Goal: Obtain resource: Obtain resource

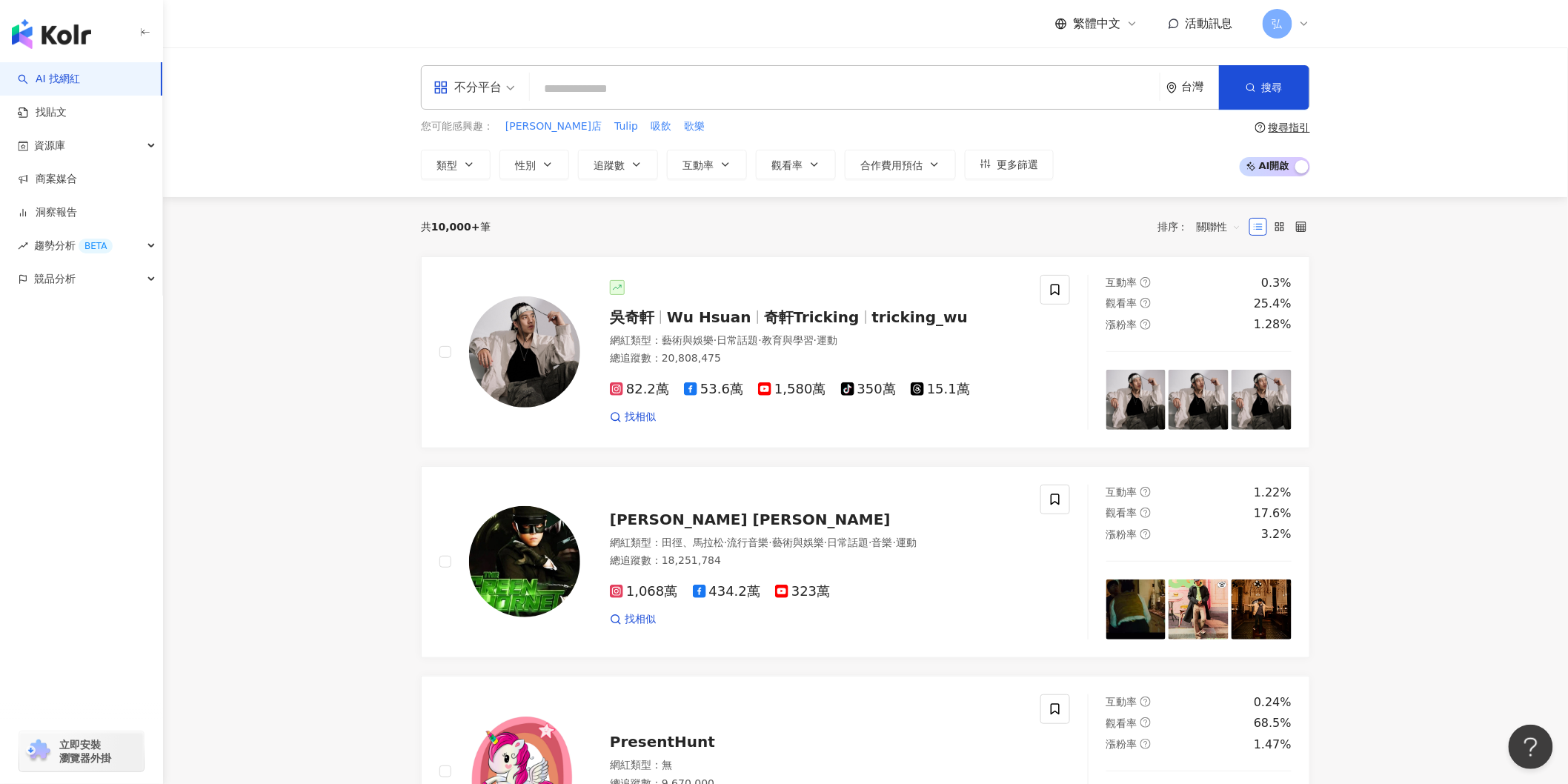
click at [604, 90] on input "search" at bounding box center [845, 89] width 618 height 29
type input "********"
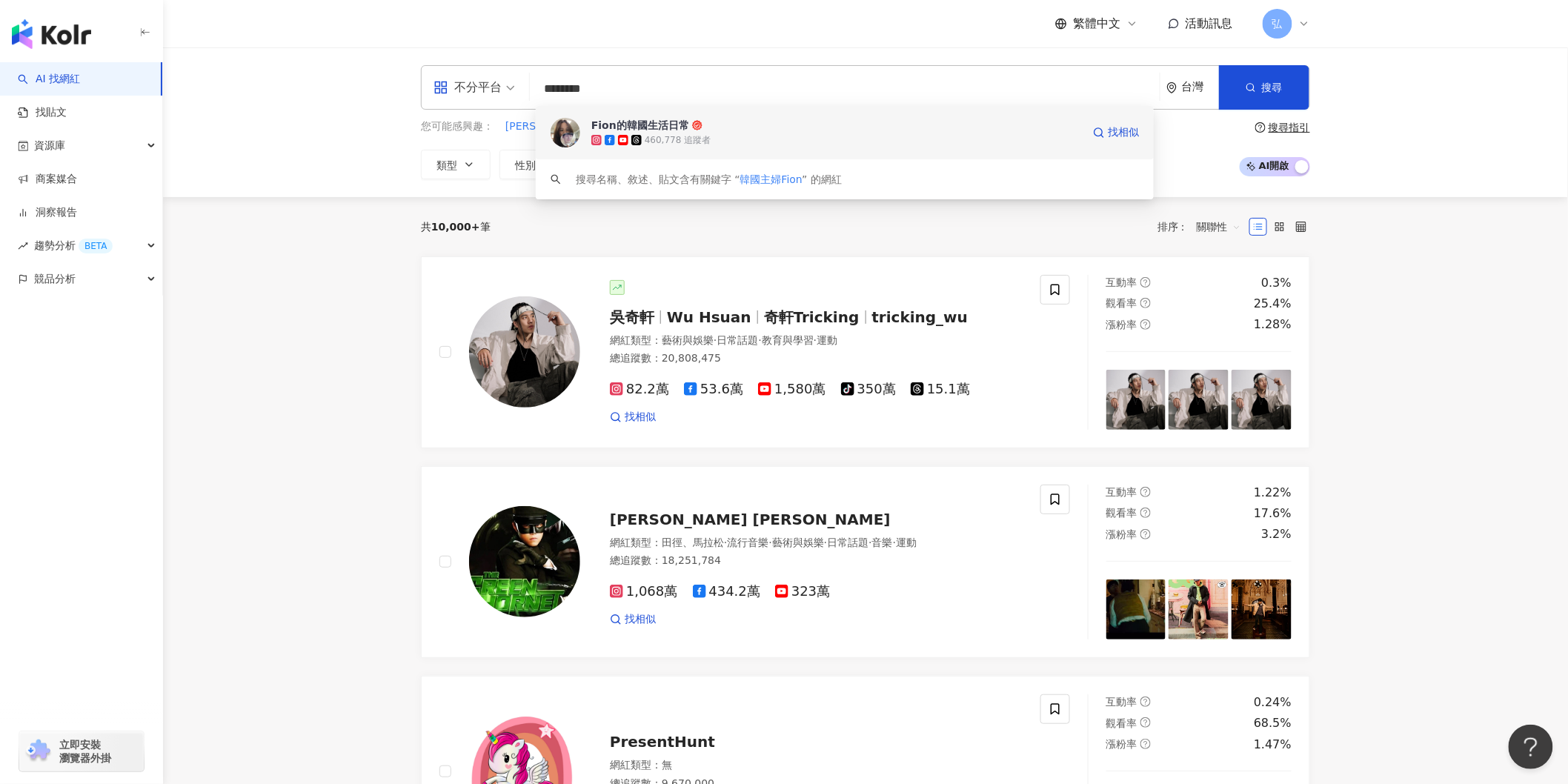
click at [698, 130] on span "Fion的韓國生活日常" at bounding box center [837, 125] width 491 height 15
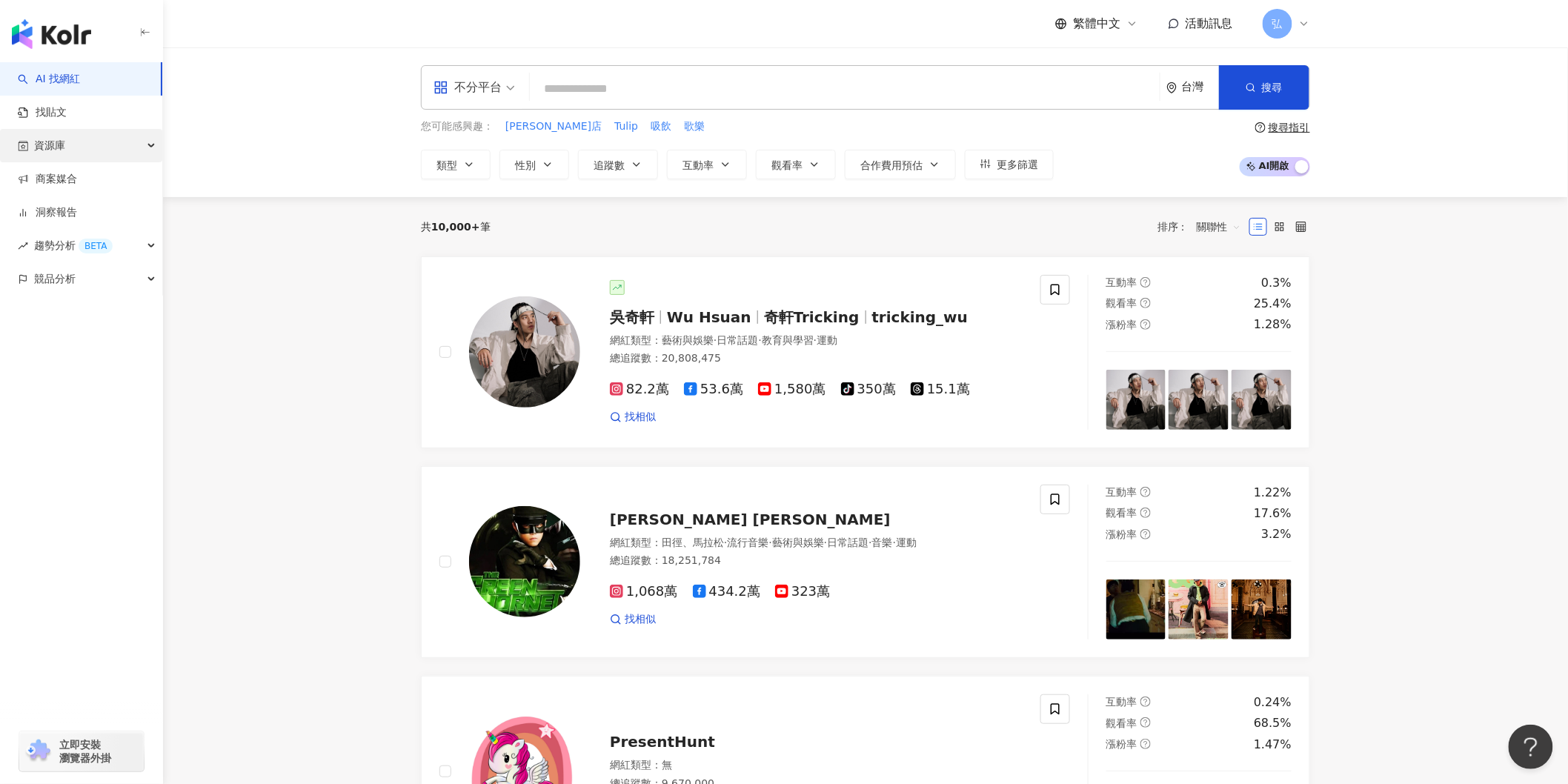
click at [75, 142] on div "資源庫" at bounding box center [81, 145] width 162 height 33
click at [53, 173] on link "網紅管理" at bounding box center [56, 179] width 42 height 15
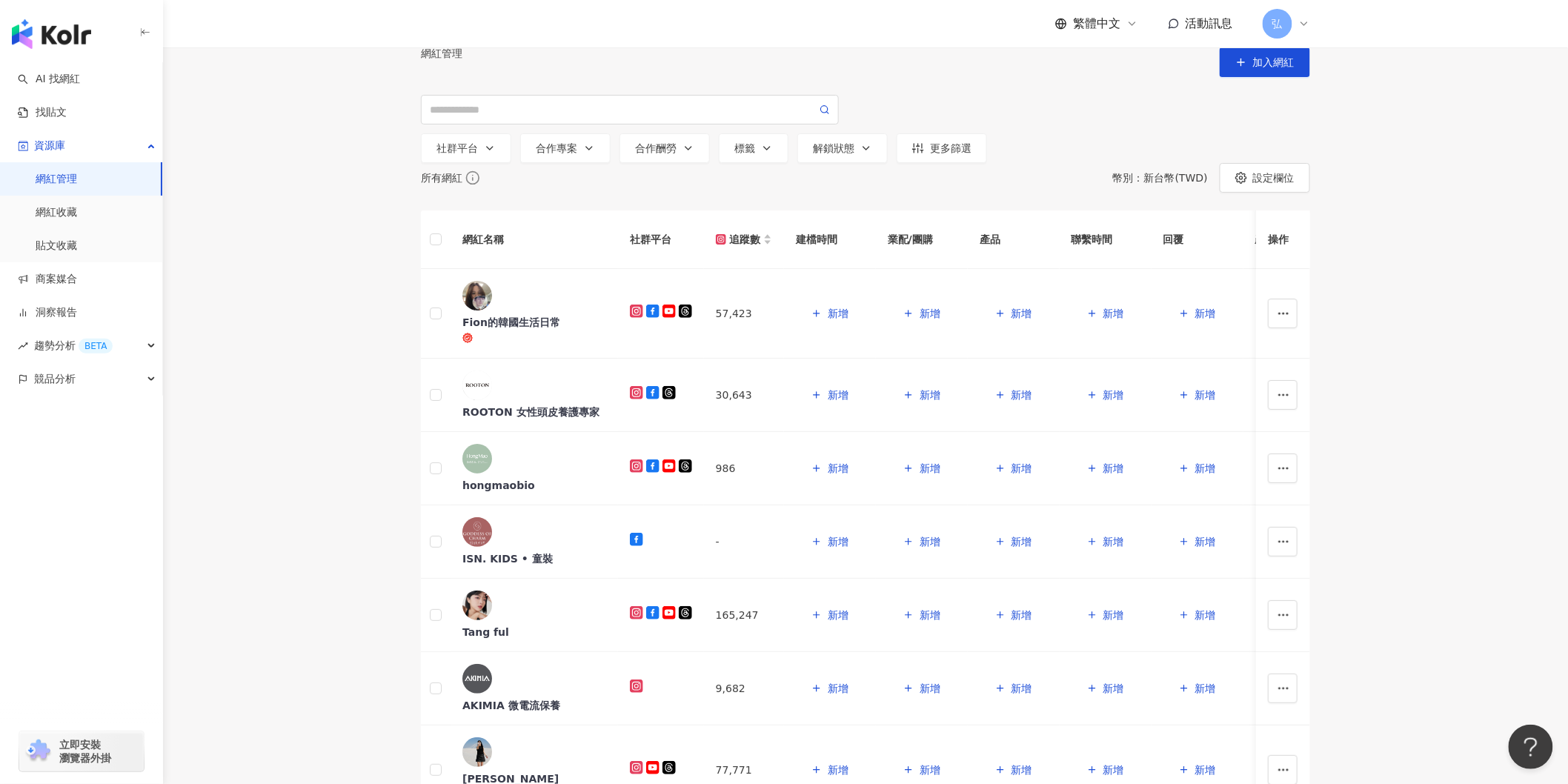
click at [305, 372] on main "網紅管理 加入網紅 社群平台 合作專案 合作酬勞 標籤 解鎖狀態 更多篩選 所有網紅 幣別 ： 新台幣 ( TWD ) 設定欄位 網紅名稱 社群平台 追蹤數 …" at bounding box center [865, 670] width 1405 height 1247
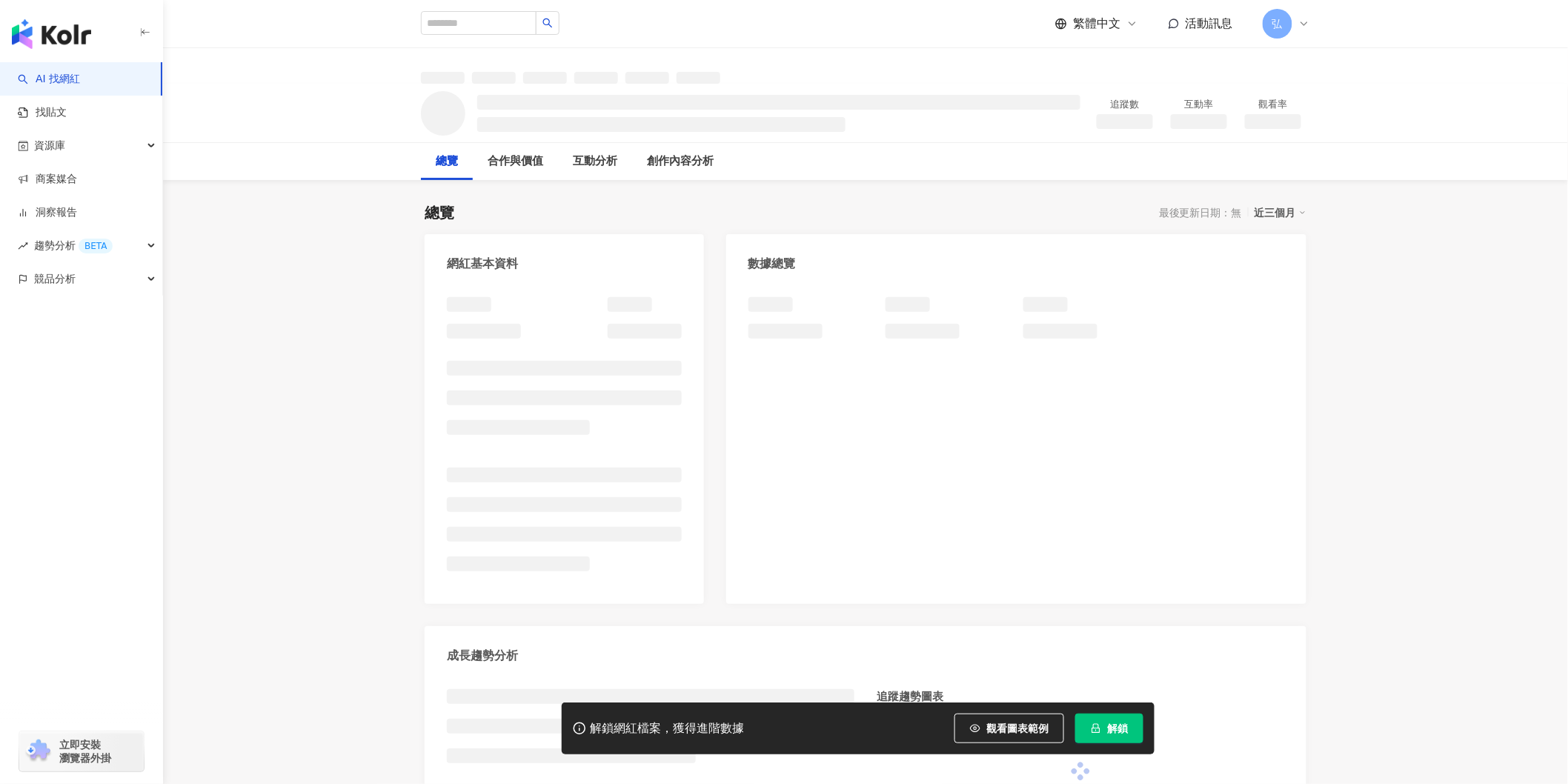
click at [1112, 728] on span "解鎖" at bounding box center [1118, 728] width 21 height 12
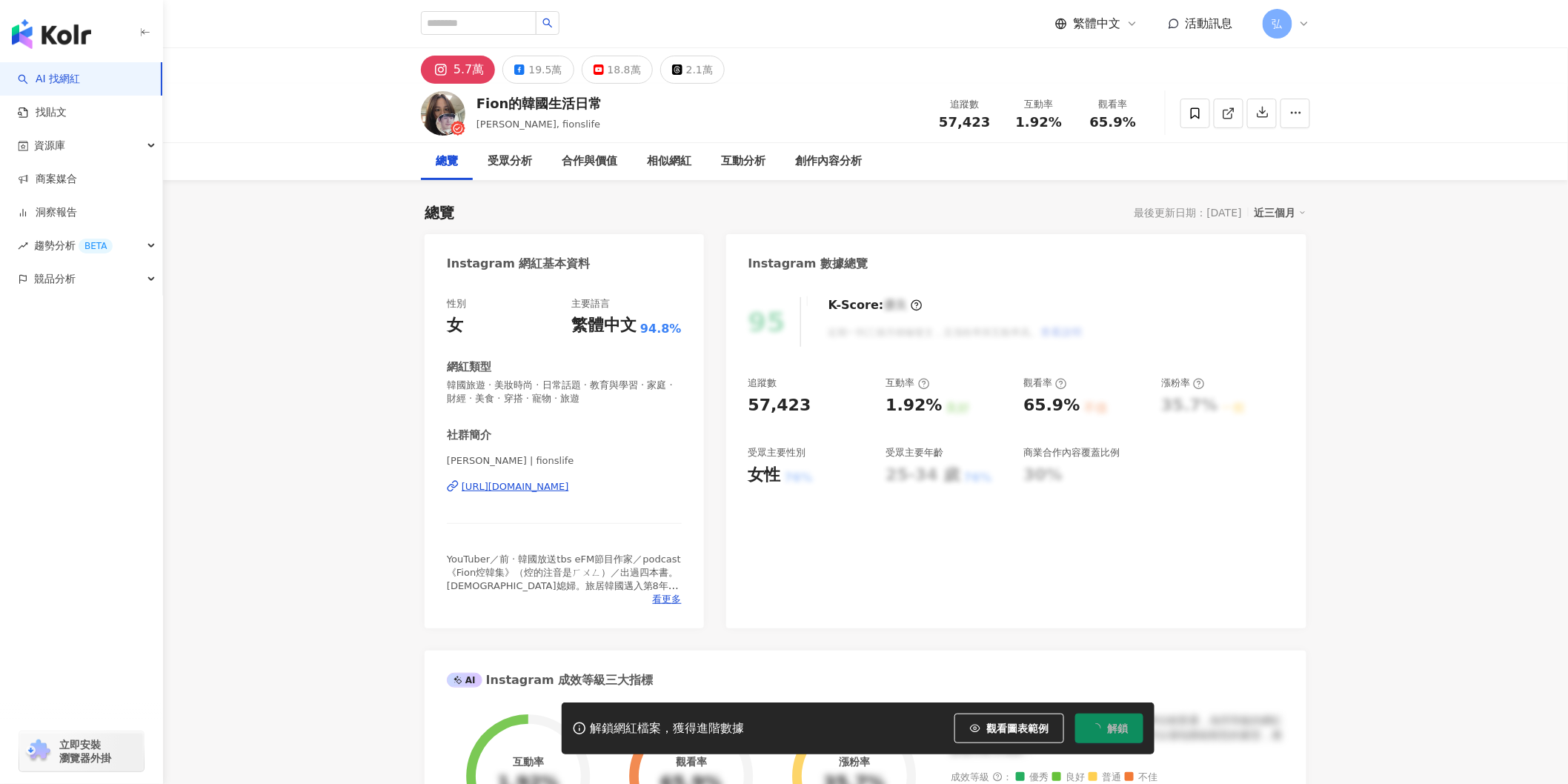
click at [1118, 737] on button "解鎖" at bounding box center [1109, 728] width 68 height 29
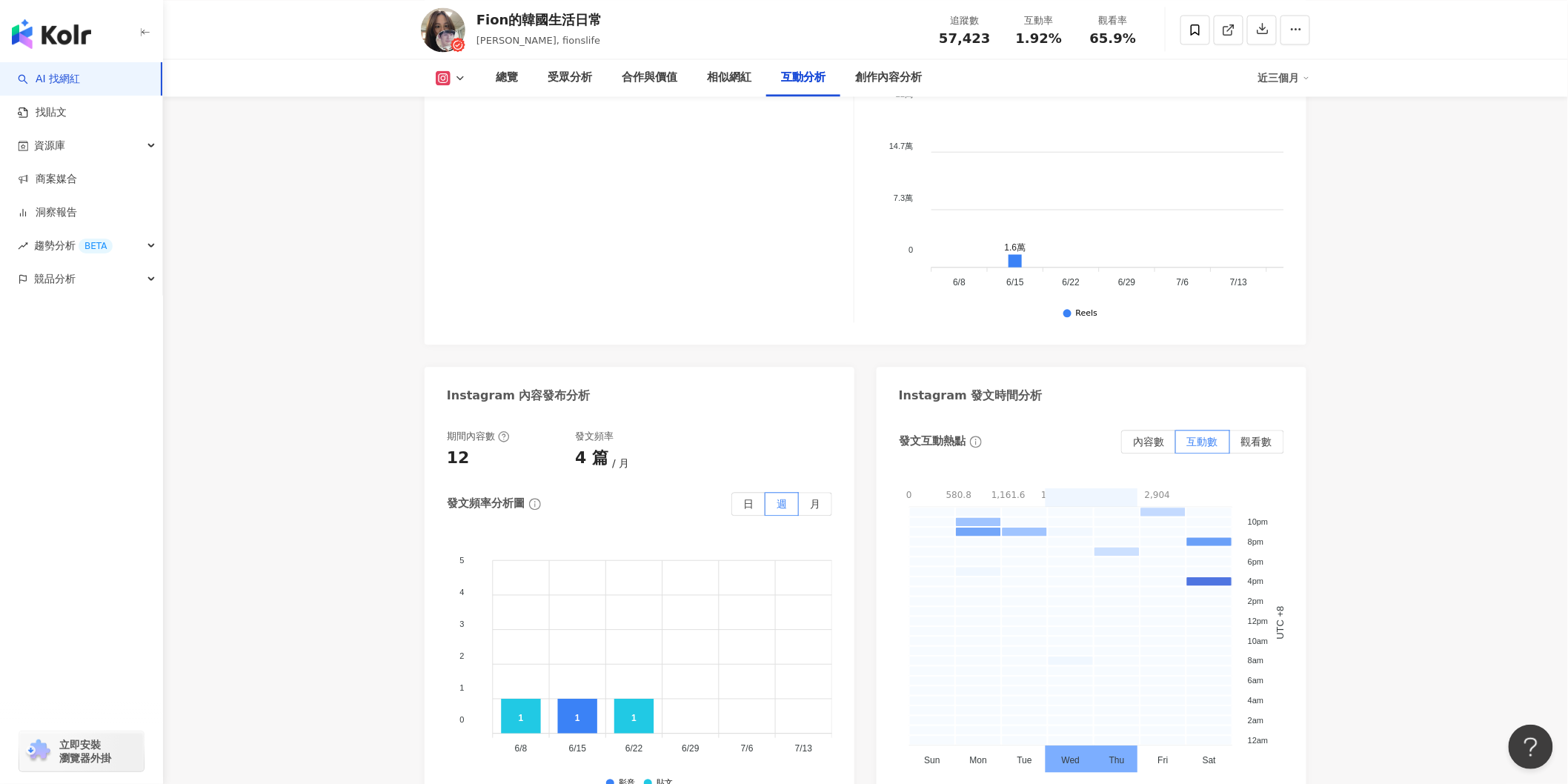
scroll to position [3868, 0]
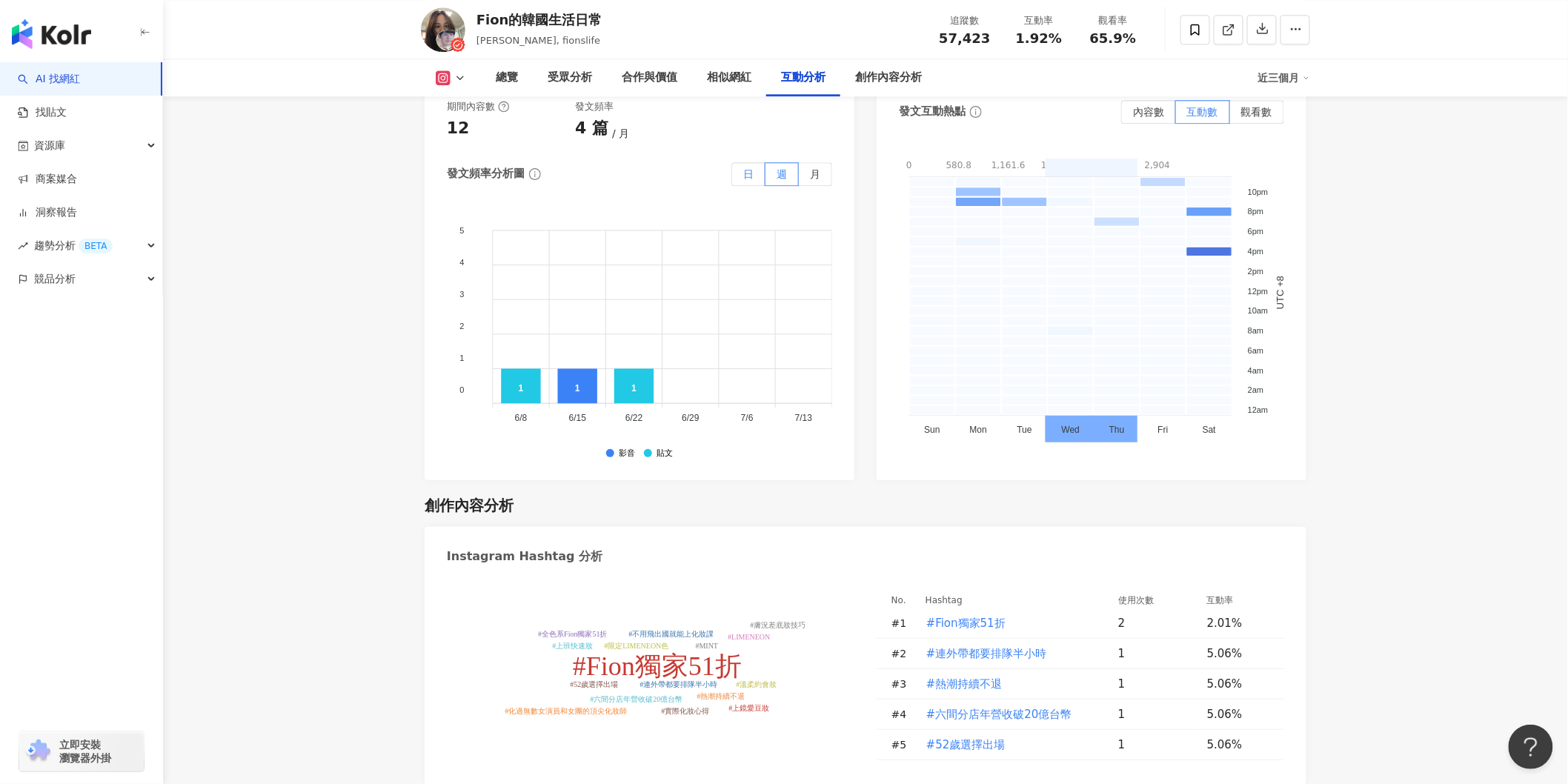
drag, startPoint x: 743, startPoint y: 178, endPoint x: 751, endPoint y: 179, distance: 8.1
click at [742, 179] on label "日" at bounding box center [748, 173] width 34 height 24
click at [751, 179] on span "日" at bounding box center [748, 173] width 10 height 12
click at [827, 176] on label "月" at bounding box center [815, 173] width 33 height 24
click at [820, 179] on span "月" at bounding box center [814, 173] width 10 height 12
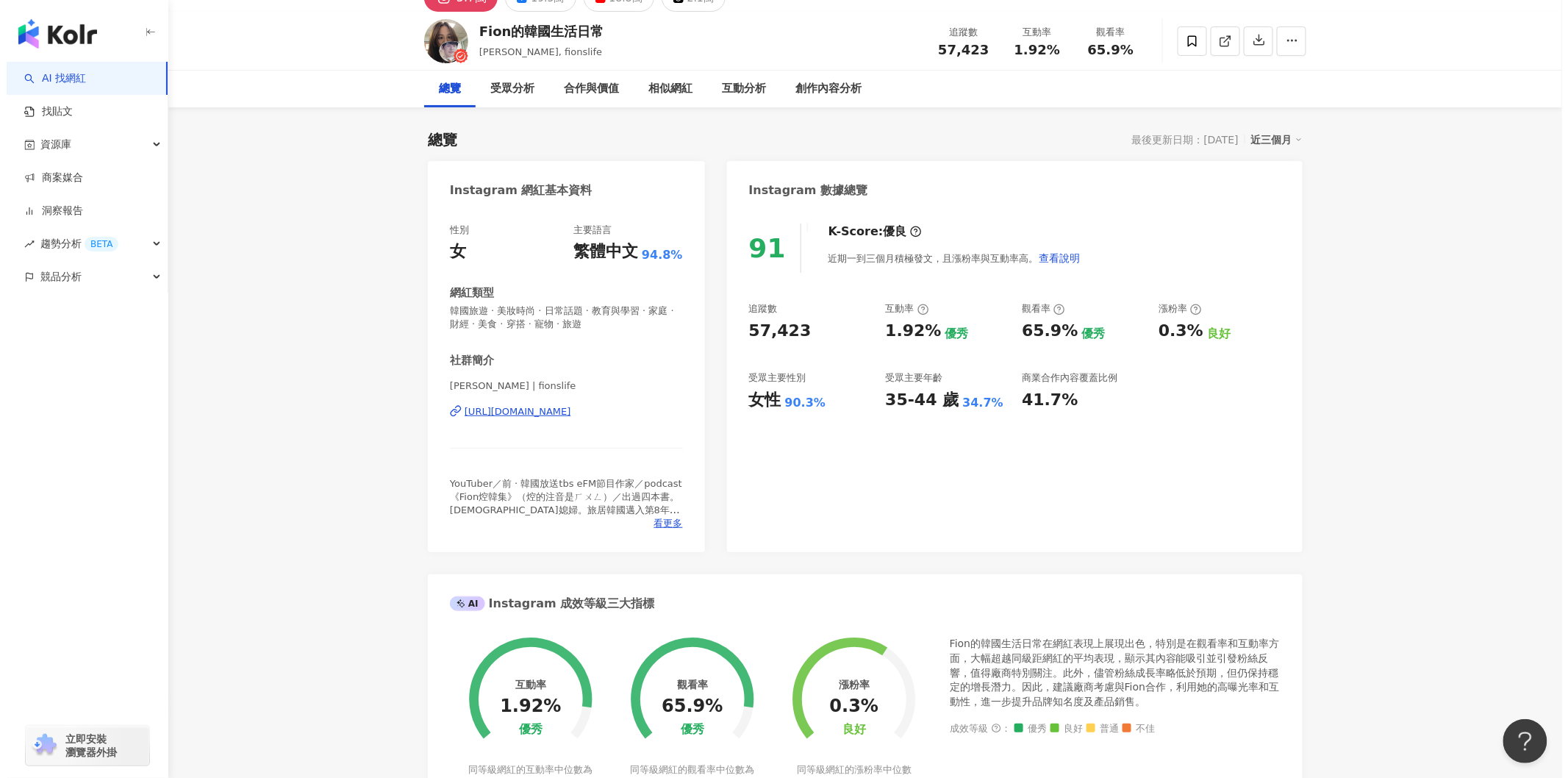
scroll to position [0, 0]
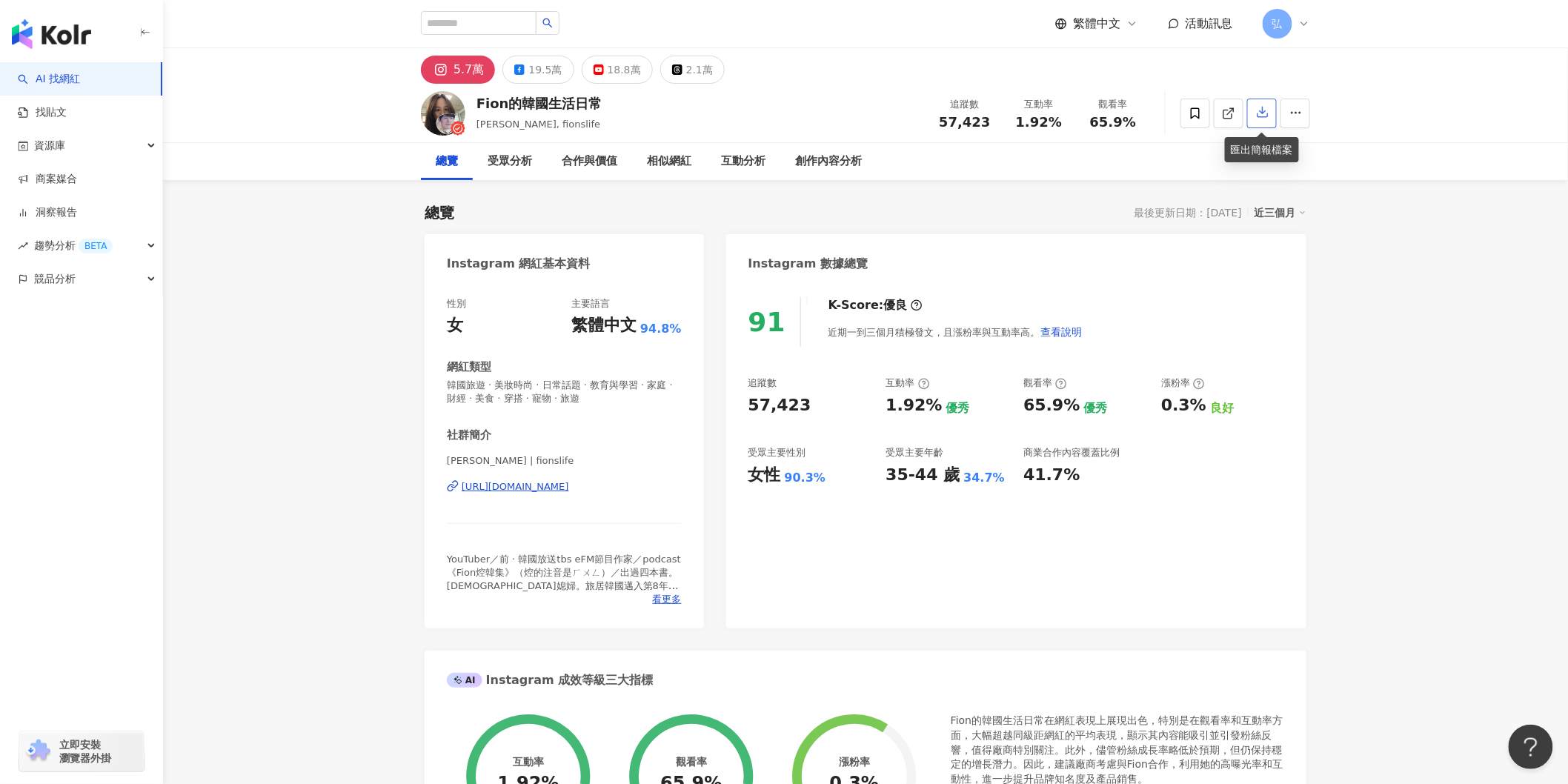
click at [1263, 112] on icon "button" at bounding box center [1263, 111] width 13 height 13
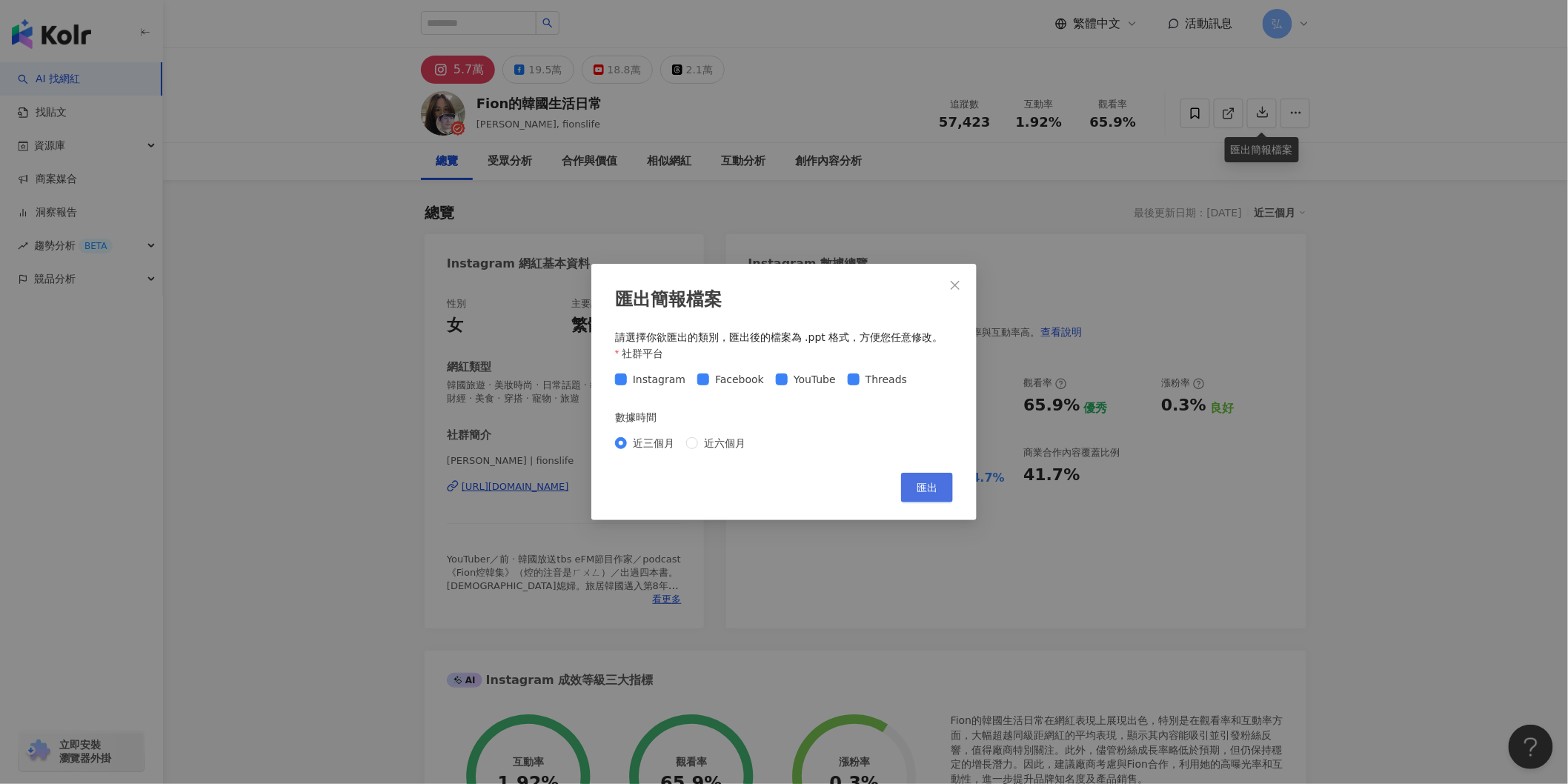
click at [924, 483] on span "匯出" at bounding box center [927, 487] width 21 height 12
click at [957, 283] on icon "close" at bounding box center [956, 285] width 9 height 9
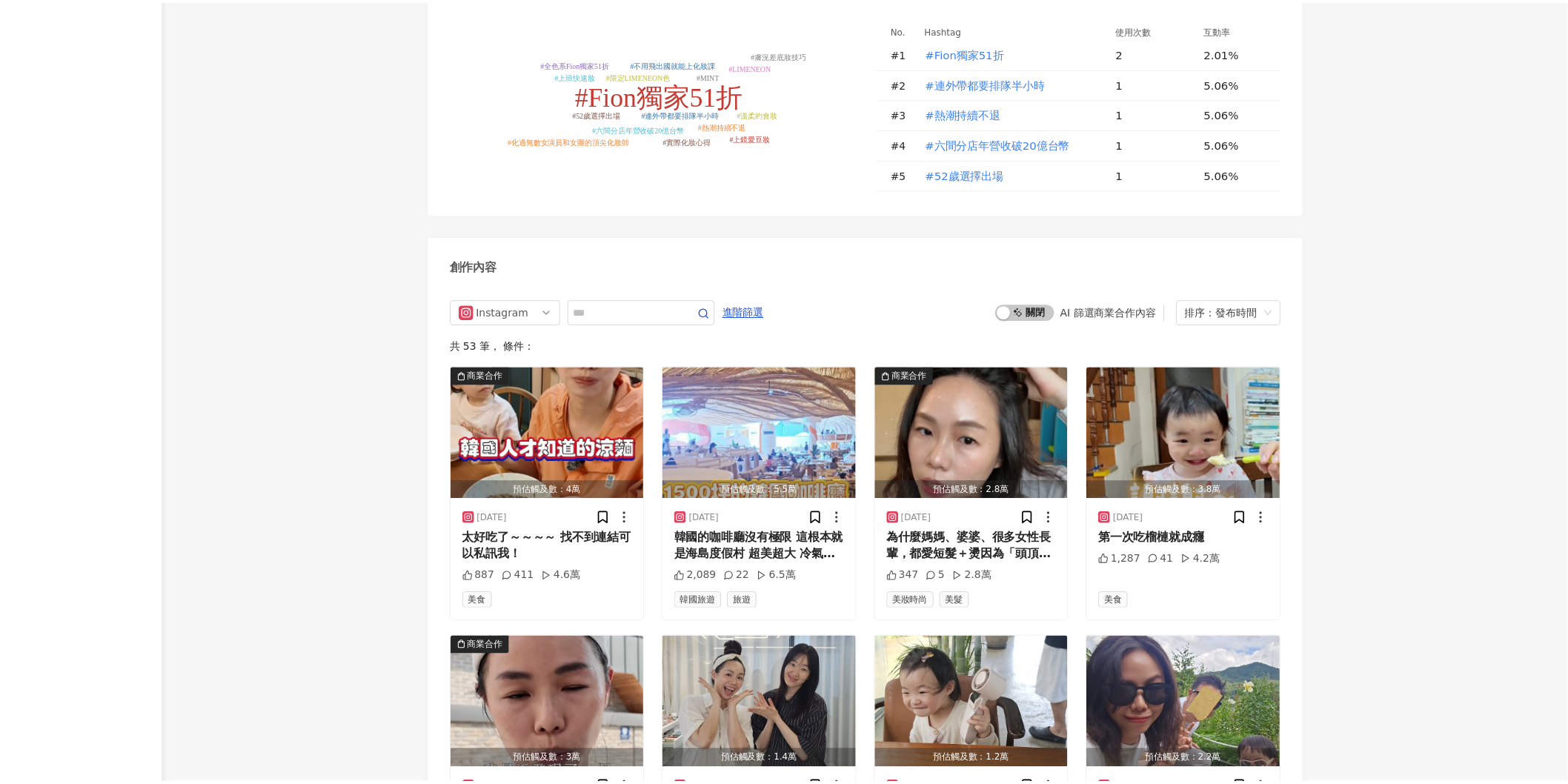
scroll to position [5035, 0]
